Goal: Obtain resource: Download file/media

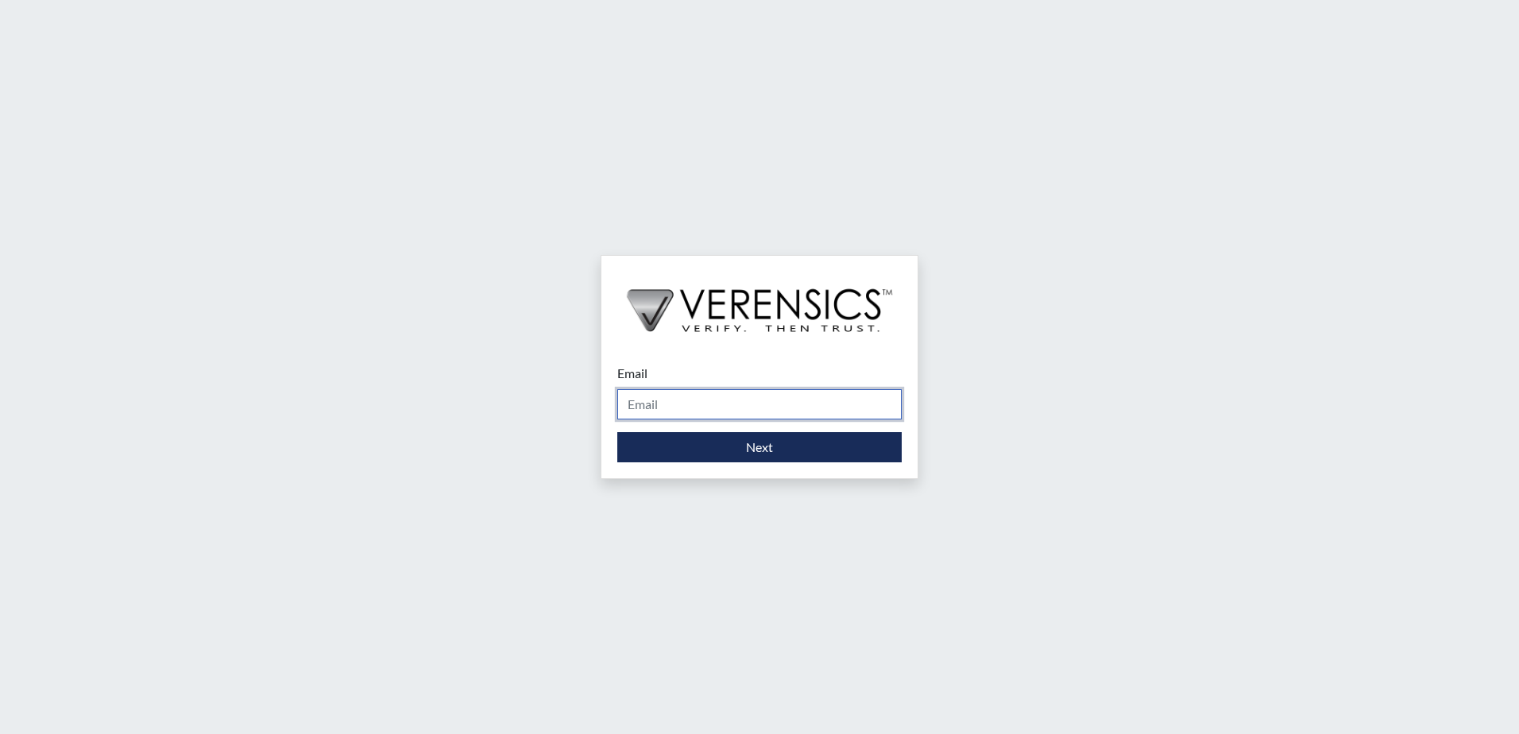
click at [716, 397] on input "Email" at bounding box center [759, 404] width 284 height 30
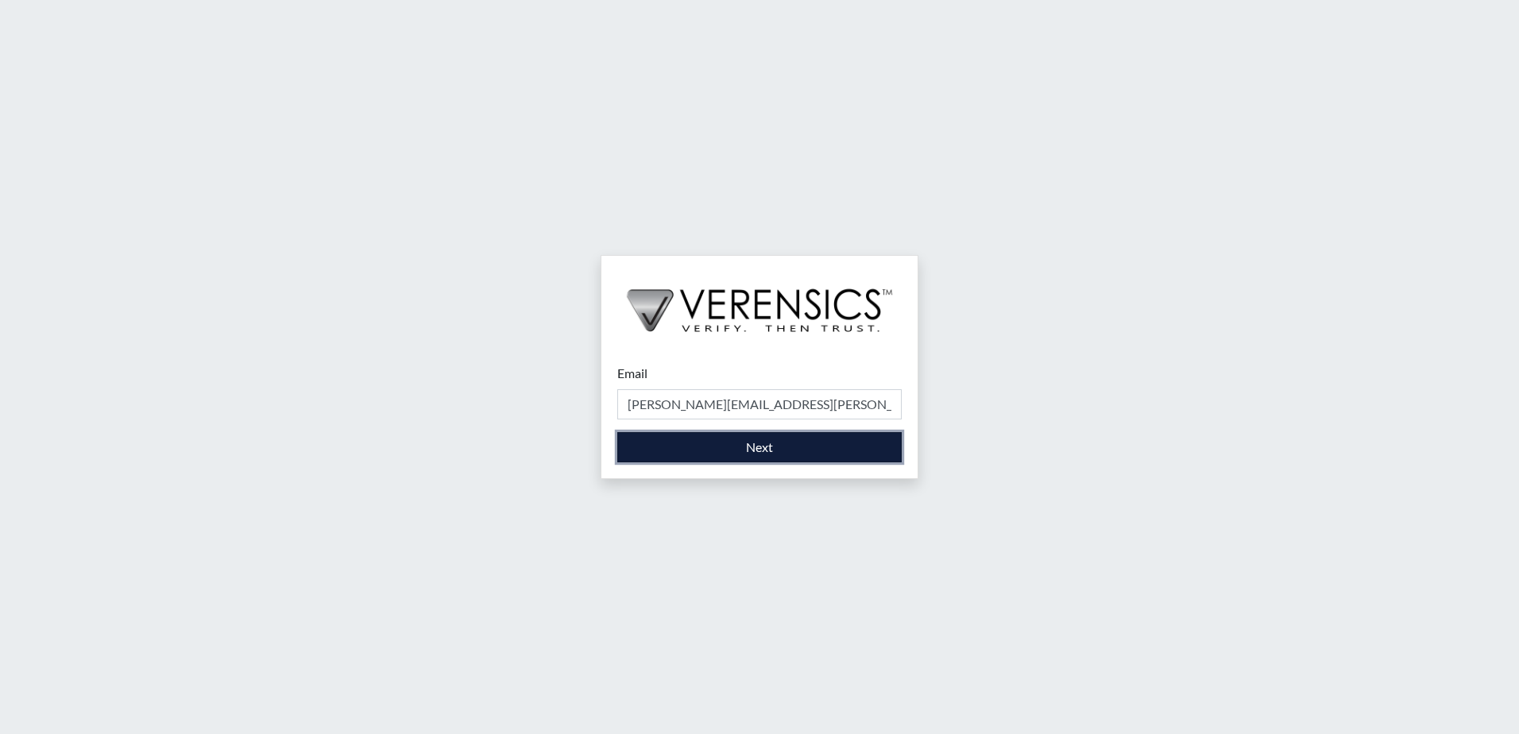
click at [762, 454] on button "Next" at bounding box center [759, 447] width 284 height 30
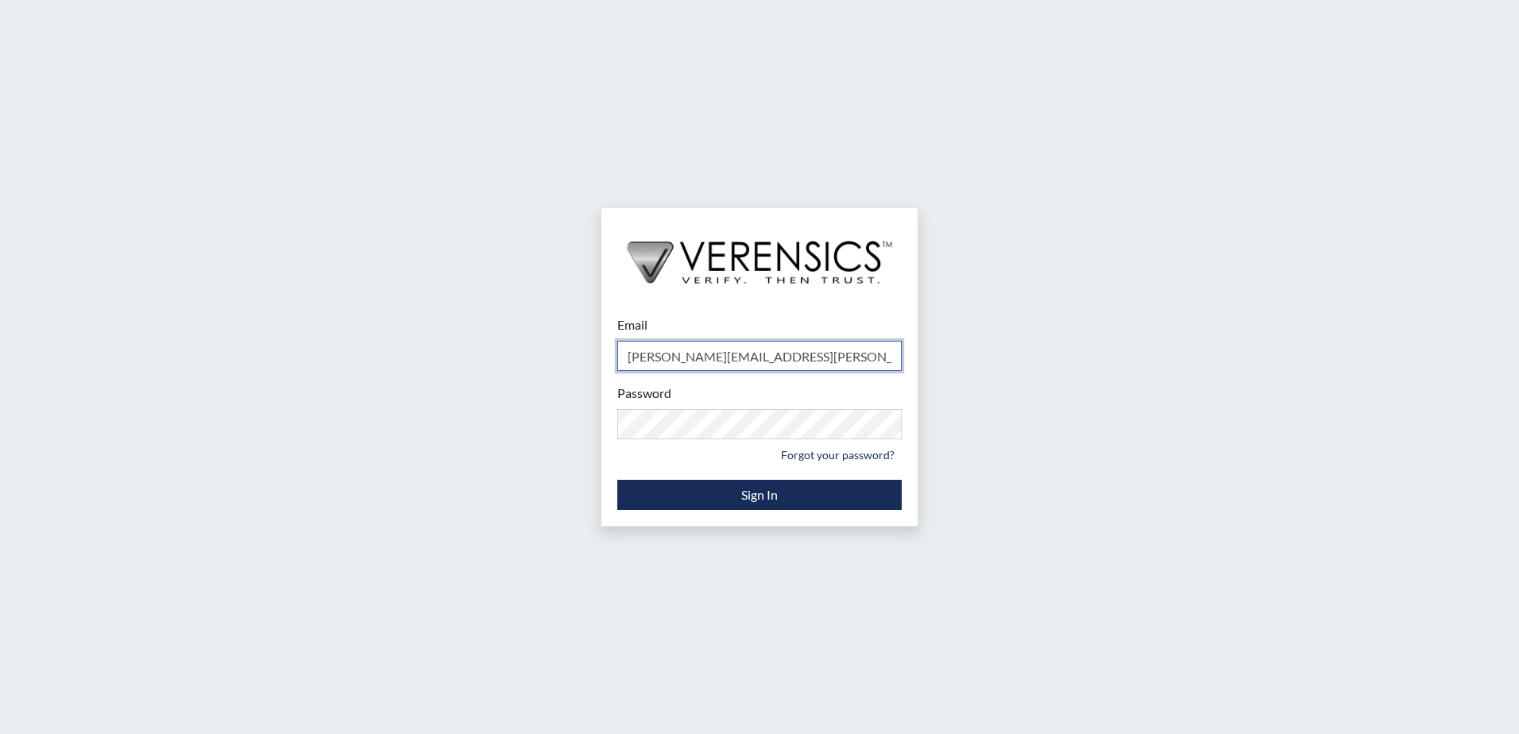
type input "[PERSON_NAME][EMAIL_ADDRESS][PERSON_NAME][DOMAIN_NAME]"
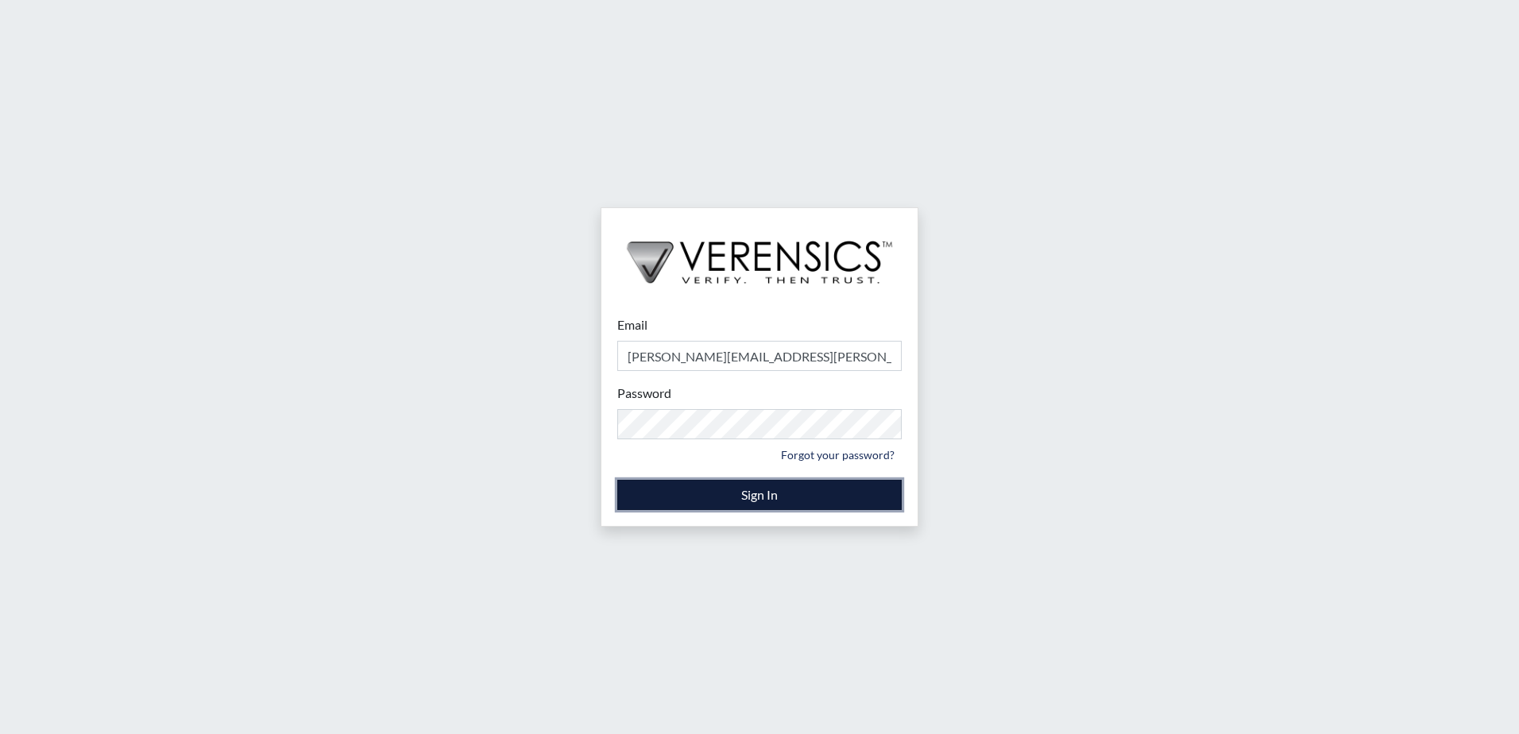
click at [757, 495] on button "Sign In" at bounding box center [759, 495] width 284 height 30
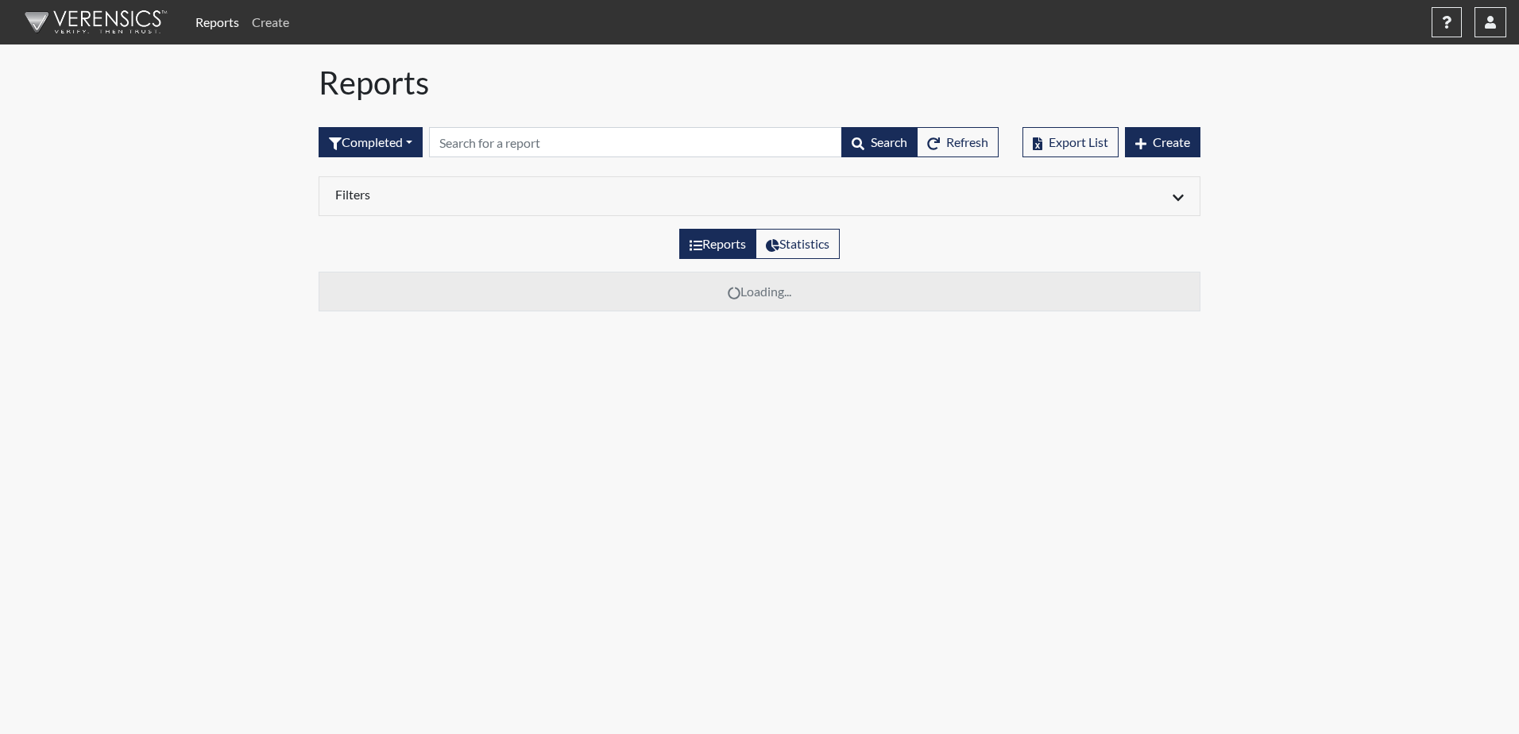
click at [266, 21] on link "Create" at bounding box center [270, 22] width 50 height 32
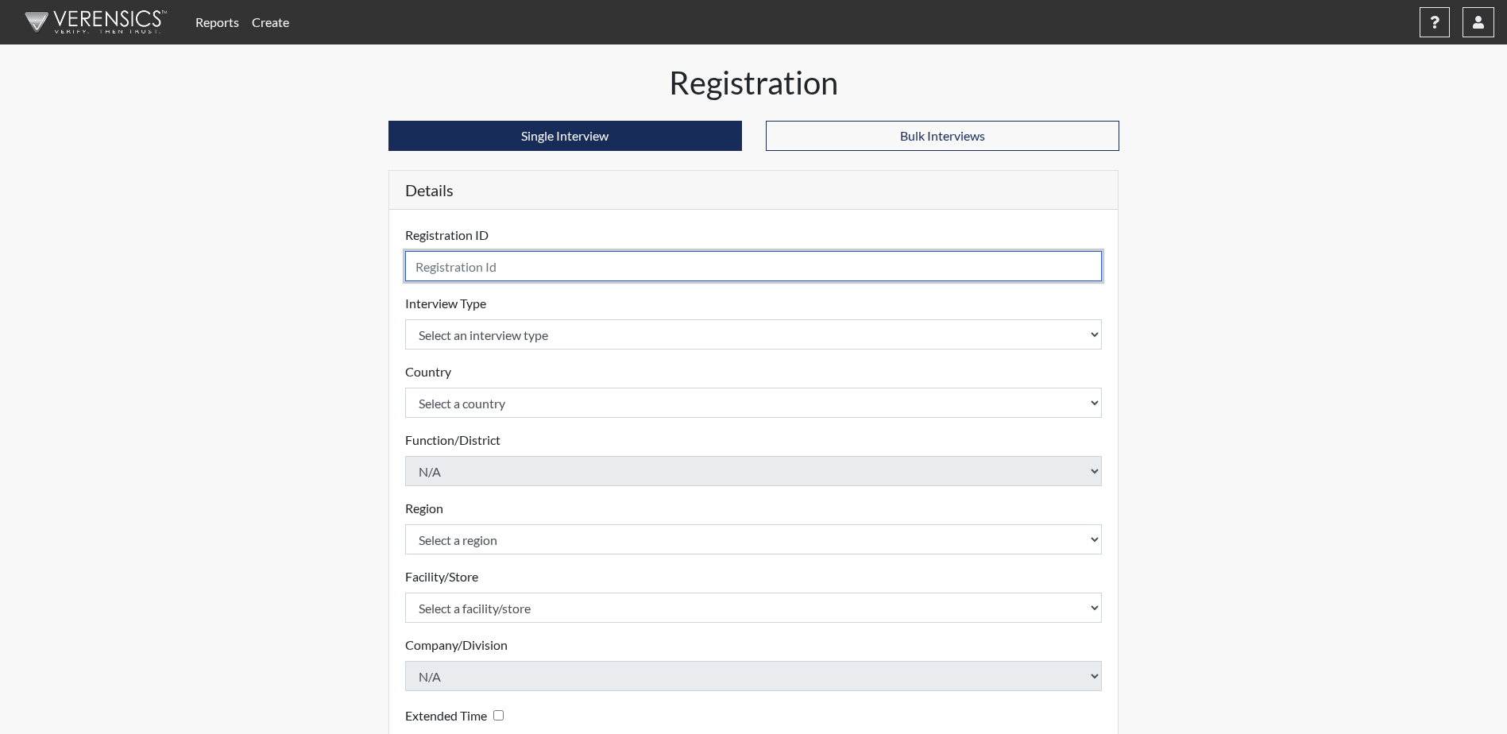
click at [432, 265] on input "text" at bounding box center [753, 266] width 697 height 30
type input "VDB9903"
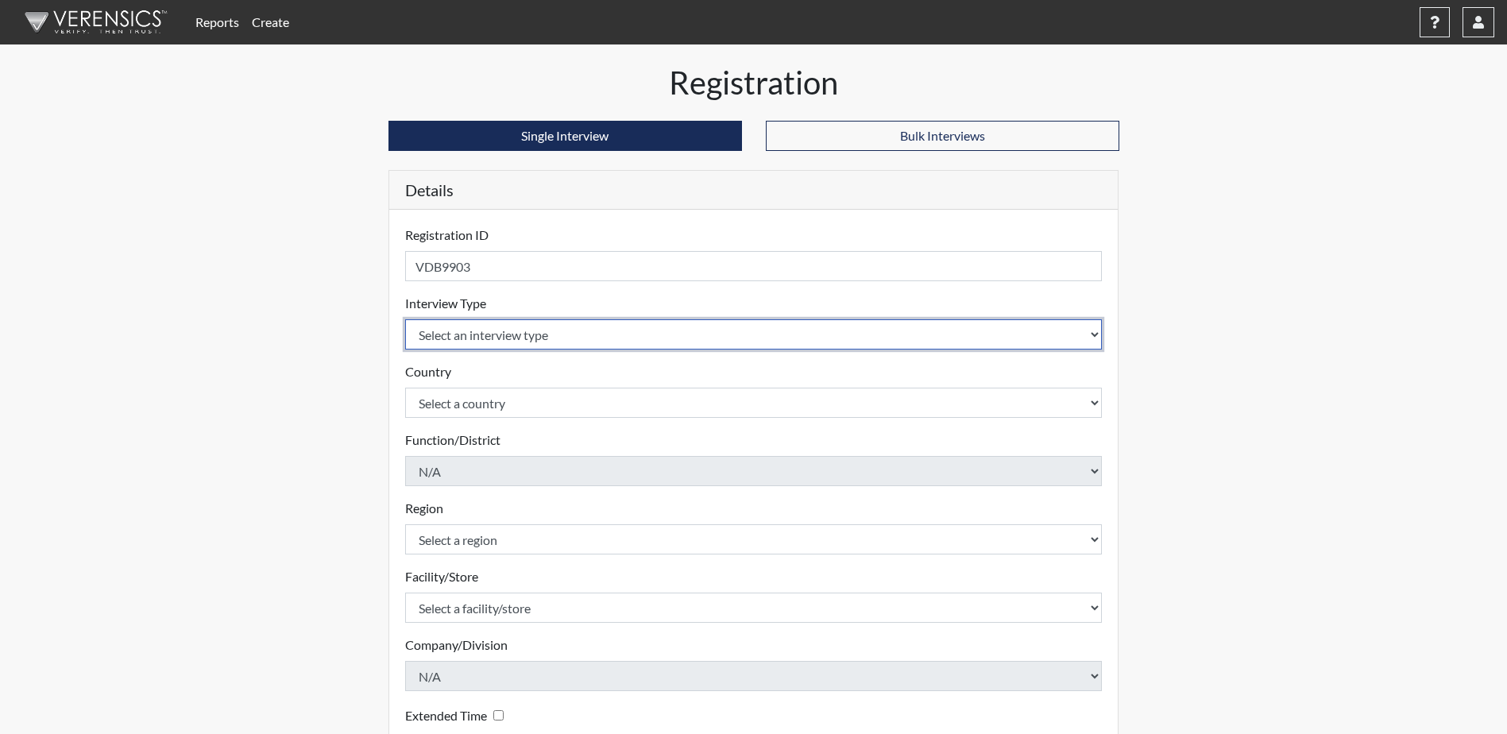
click at [500, 334] on select "Select an interview type Corrections Pre-Employment" at bounding box center [753, 334] width 697 height 30
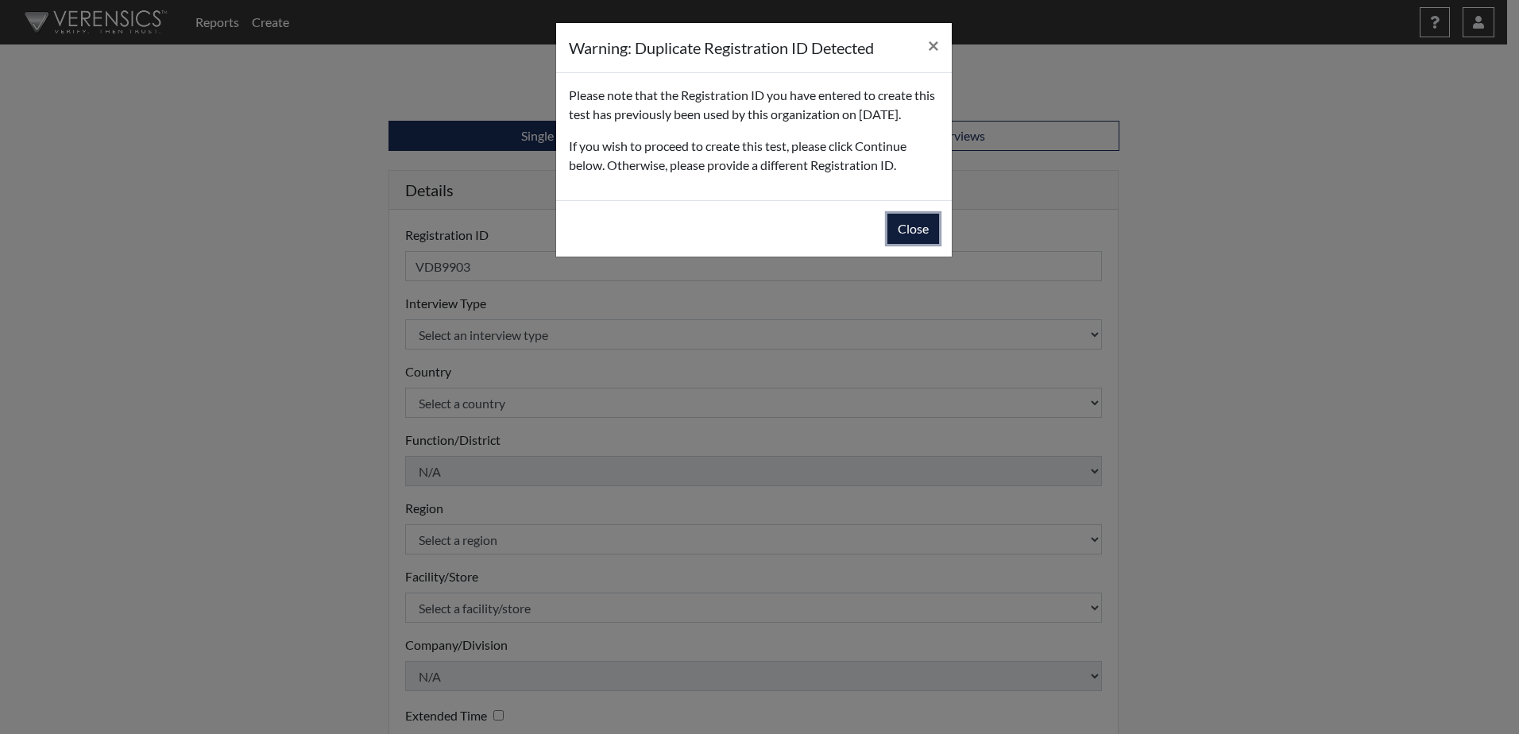
click at [917, 244] on button "Close" at bounding box center [913, 229] width 52 height 30
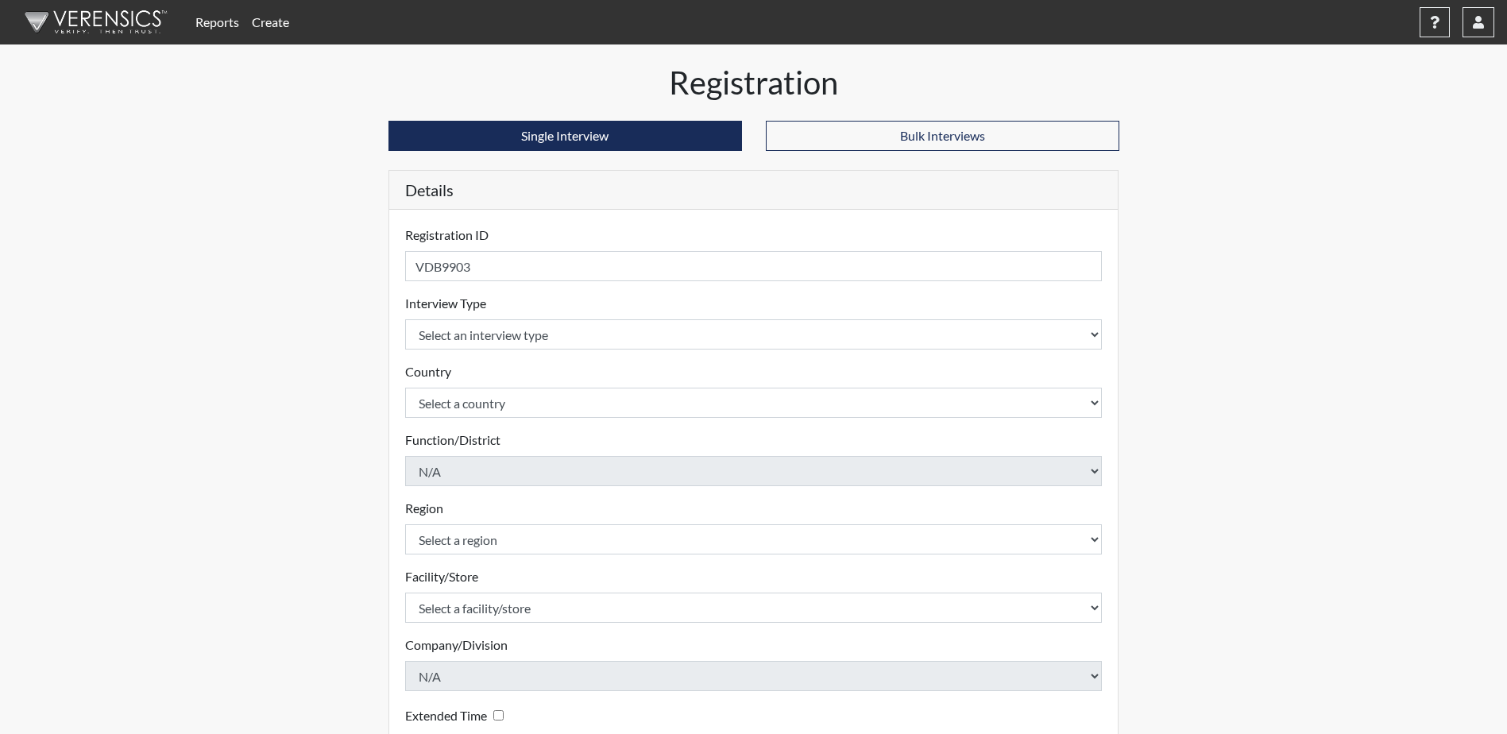
click at [217, 25] on link "Reports" at bounding box center [217, 22] width 56 height 32
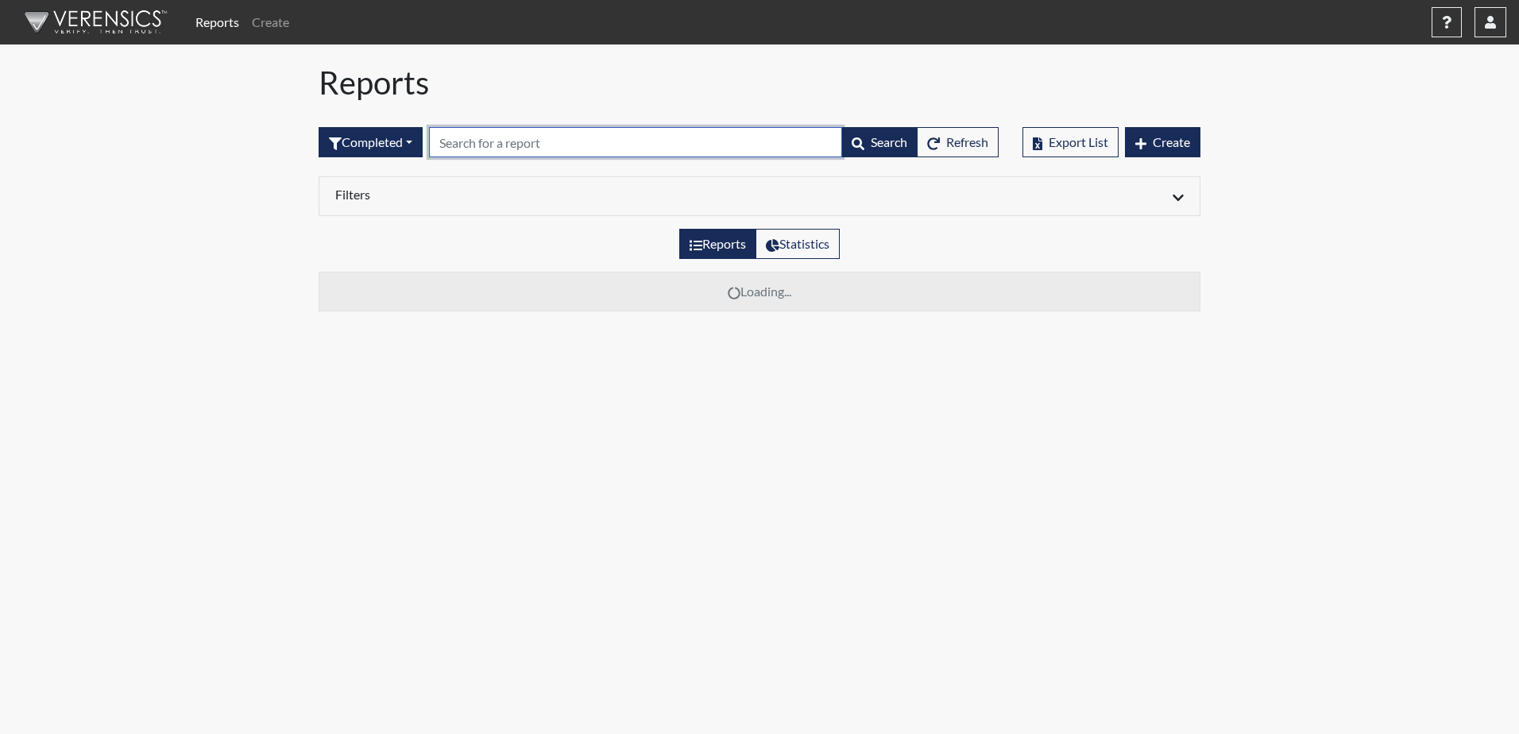
click at [577, 145] on input "text" at bounding box center [635, 142] width 413 height 30
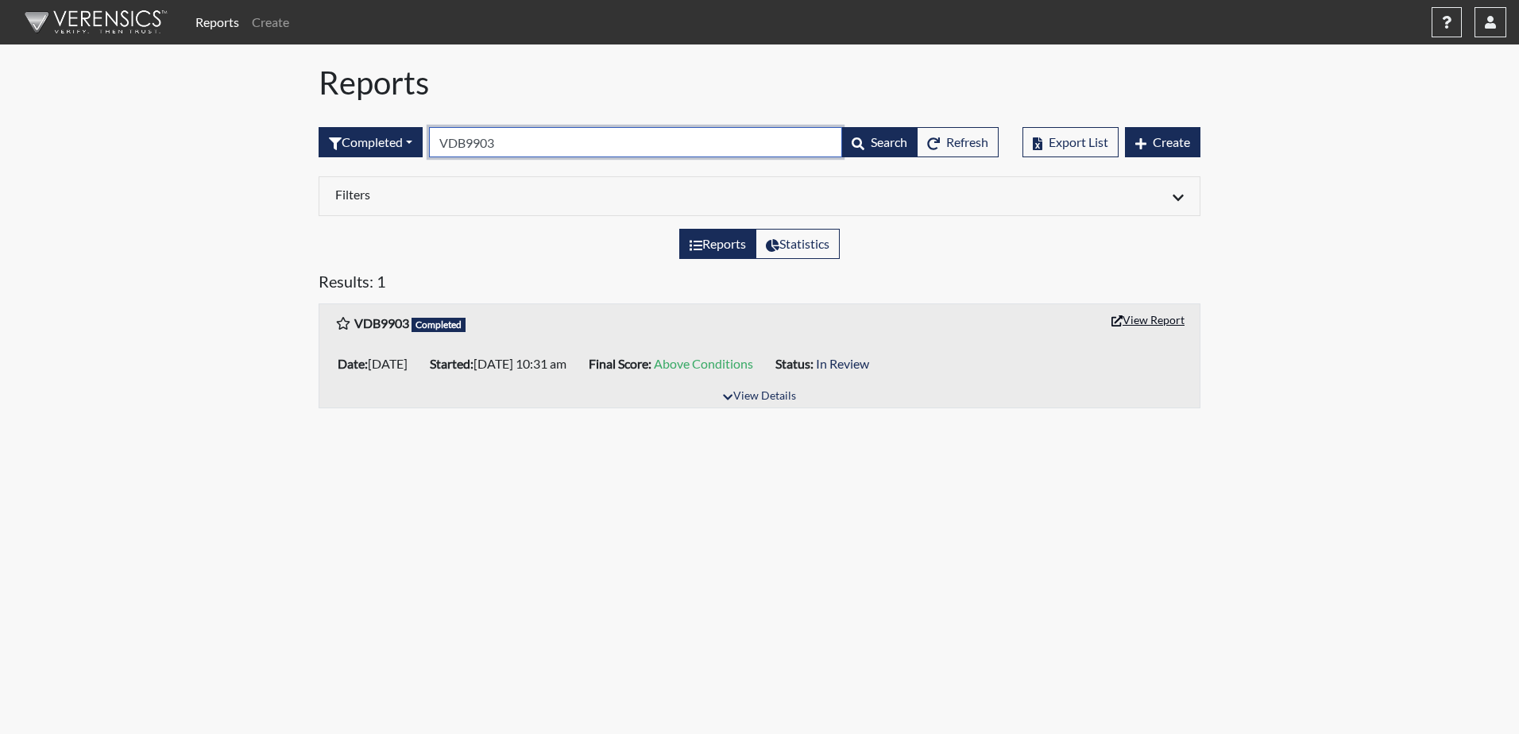
type input "VDB9903"
click at [1133, 319] on button "View Report" at bounding box center [1147, 319] width 87 height 25
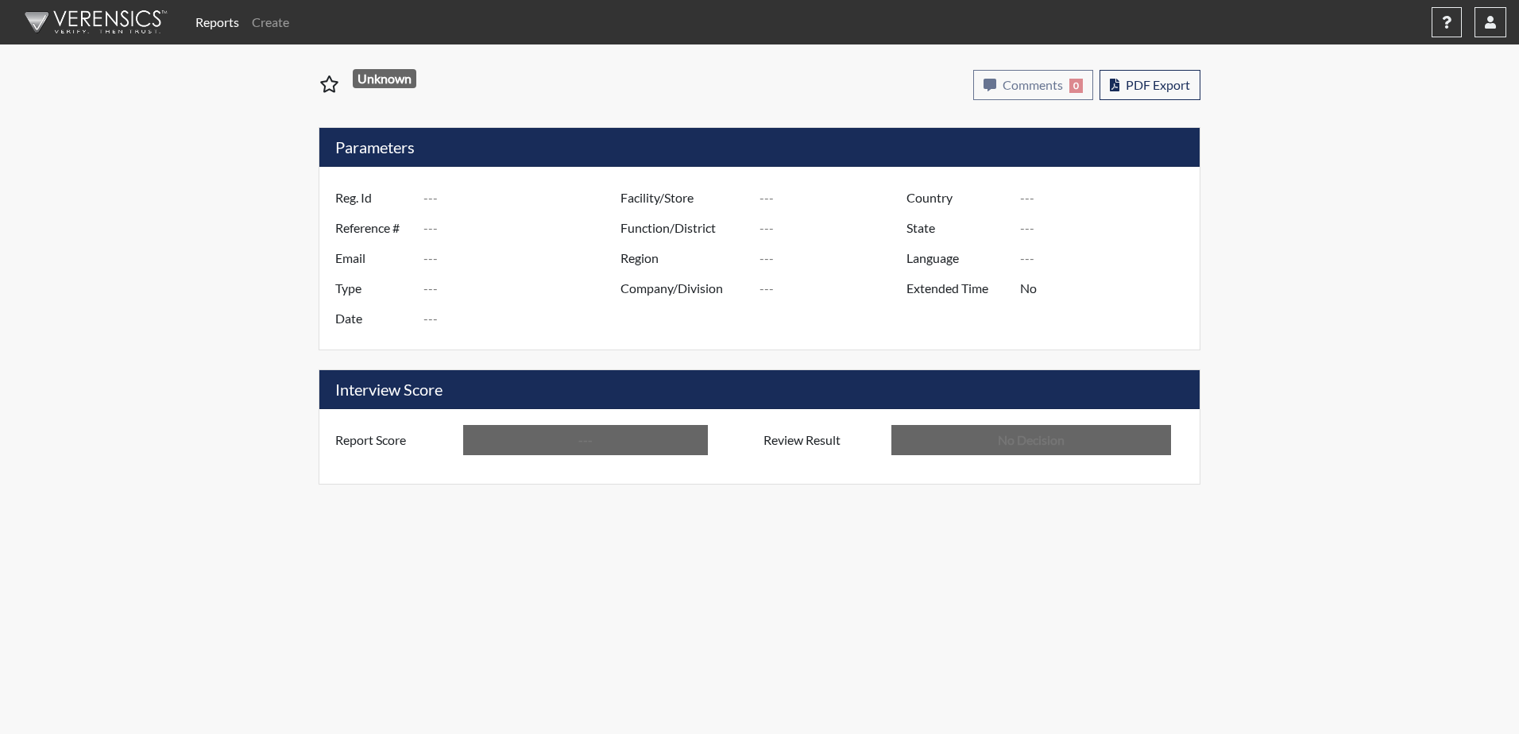
type input "VDB9903"
type input "19936"
type input "---"
type input "Corrections Pre-Employment"
type input "[DATE]"
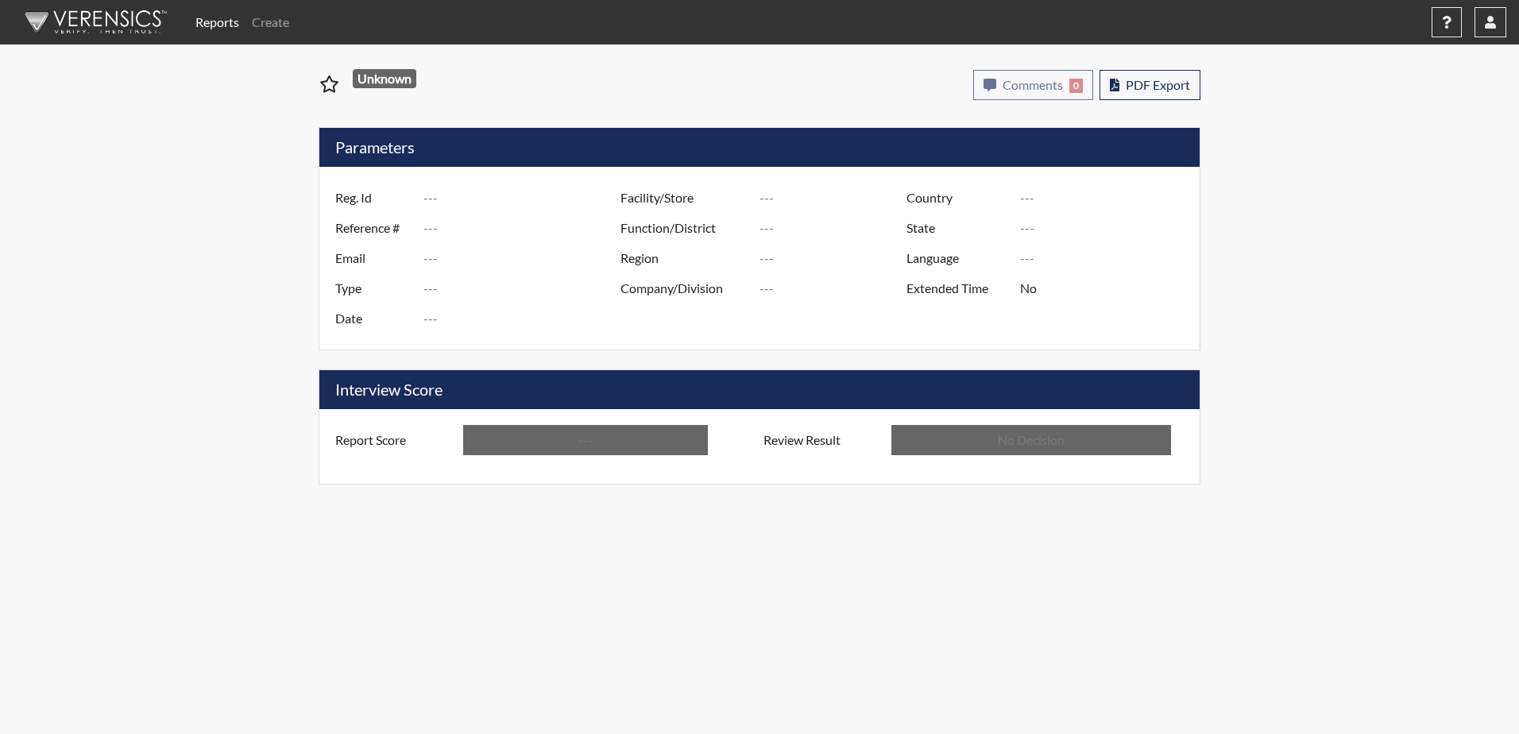
type input "Dodge SP"
type input "[GEOGRAPHIC_DATA]"
type input "[US_STATE]"
type input "English"
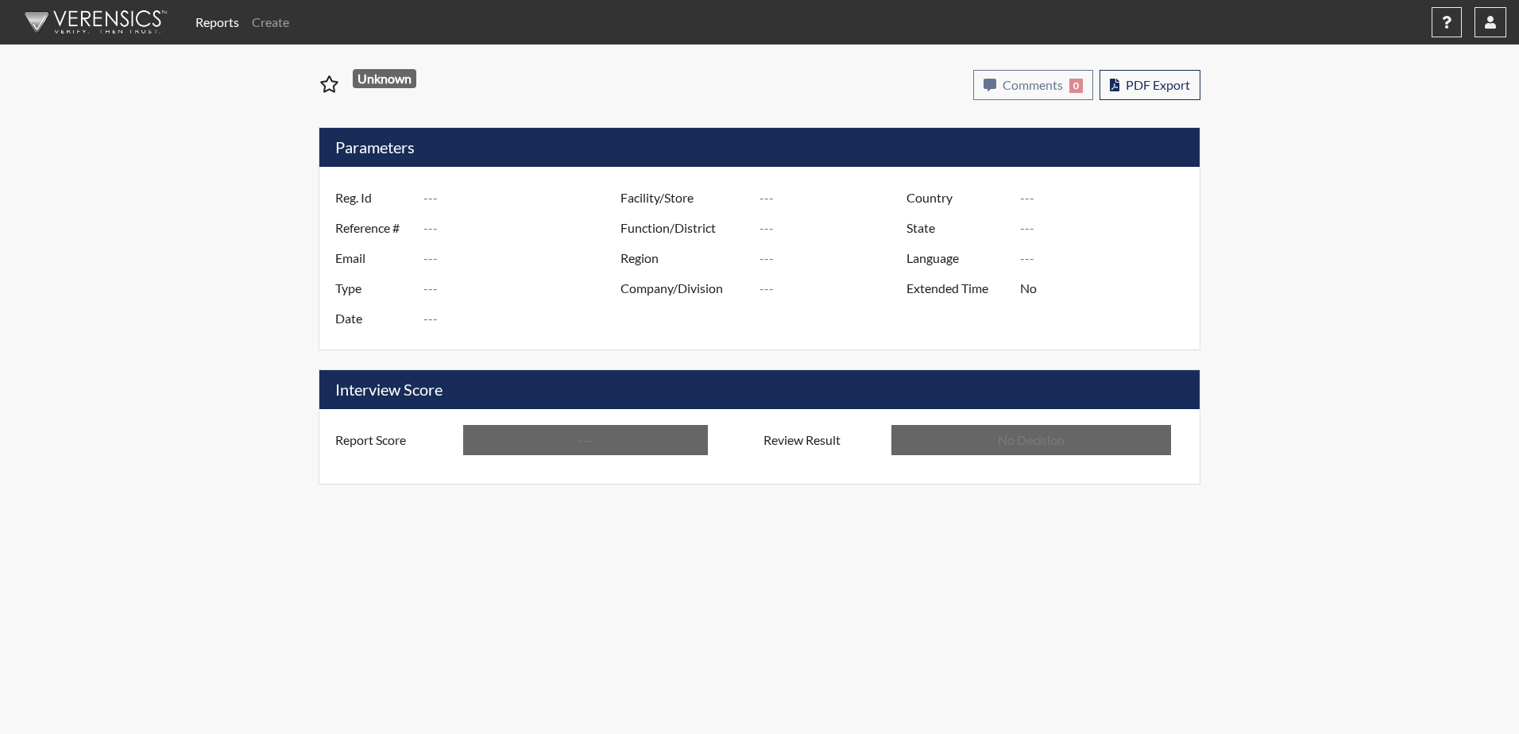
type input "Above Conditions"
type input "In Review"
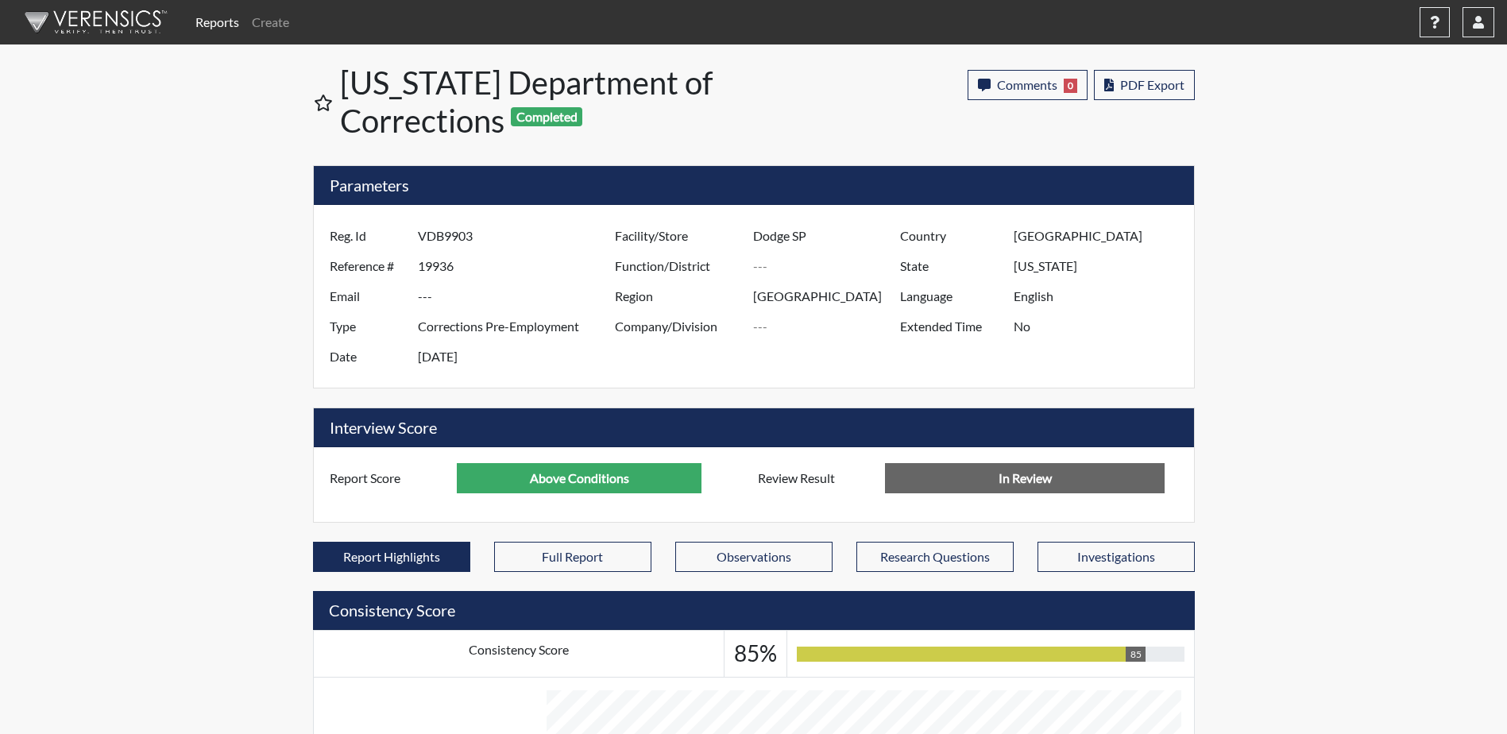
scroll to position [264, 660]
click at [1166, 75] on button "PDF Export" at bounding box center [1144, 85] width 101 height 30
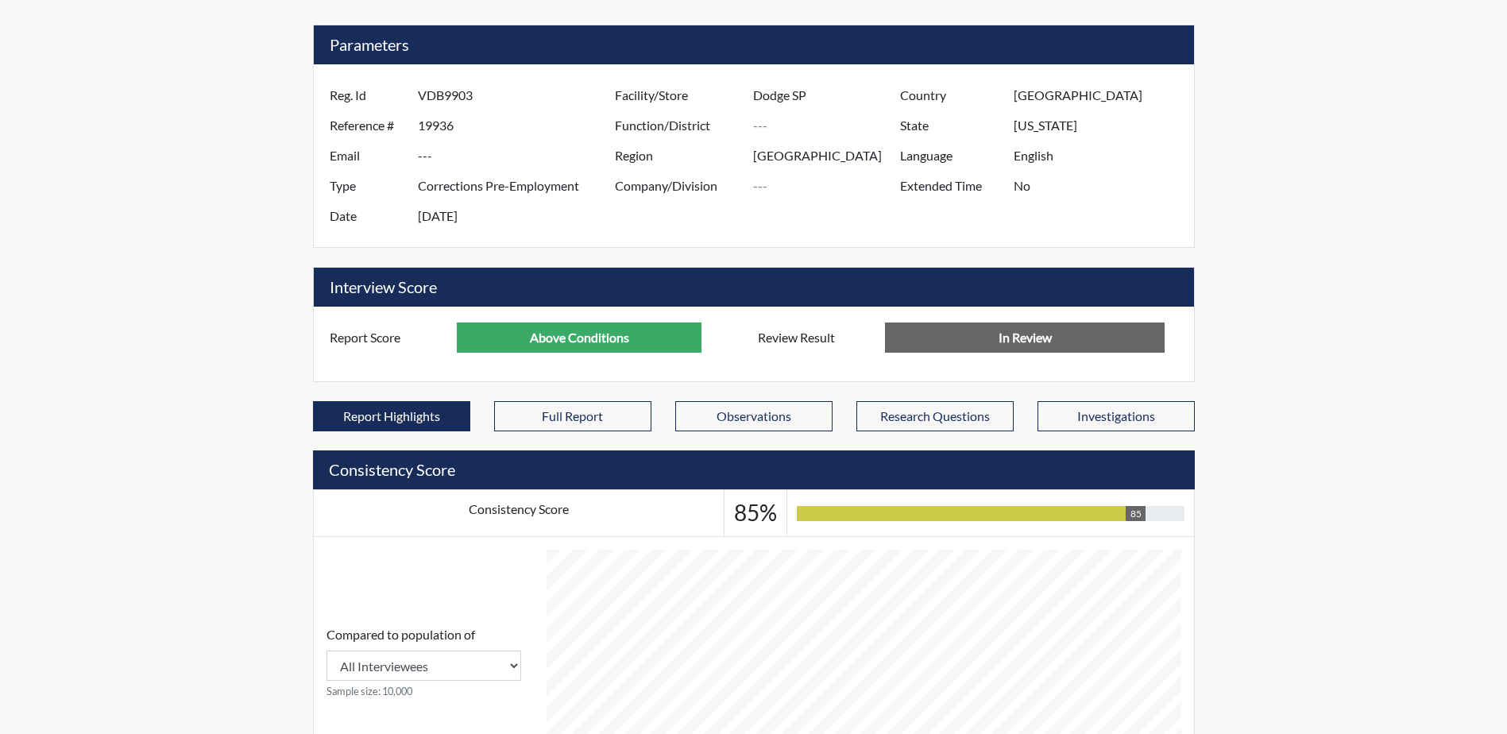
scroll to position [318, 0]
